Goal: Transaction & Acquisition: Download file/media

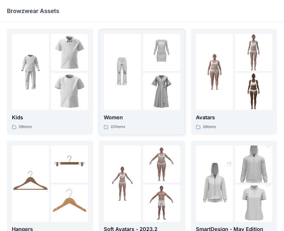
click at [143, 87] on img at bounding box center [161, 91] width 37 height 37
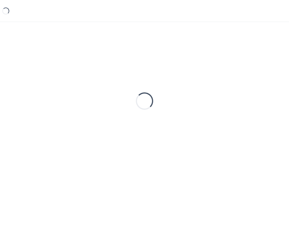
click at [143, 87] on div "Loading..." at bounding box center [144, 101] width 275 height 144
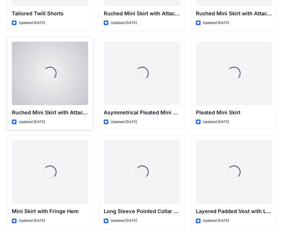
scroll to position [1575, 0]
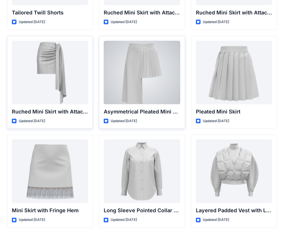
click at [134, 79] on div at bounding box center [142, 72] width 76 height 63
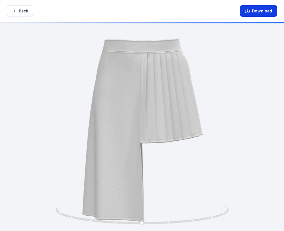
drag, startPoint x: 266, startPoint y: 3, endPoint x: 266, endPoint y: 14, distance: 10.7
click at [266, 7] on div "Download" at bounding box center [258, 11] width 51 height 22
click at [266, 14] on button "Download" at bounding box center [258, 11] width 37 height 12
